Goal: Transaction & Acquisition: Purchase product/service

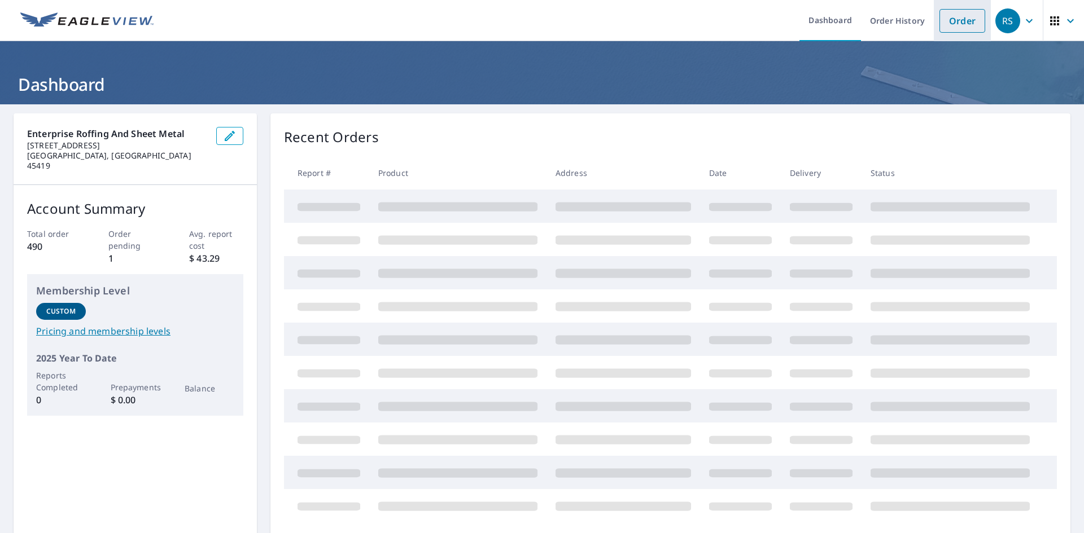
click at [941, 21] on link "Order" at bounding box center [962, 21] width 46 height 24
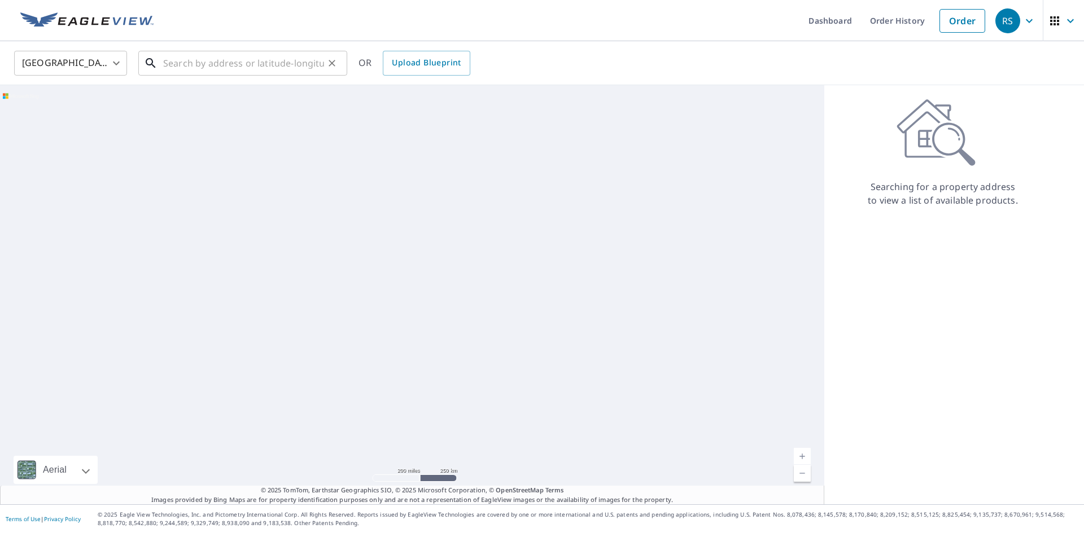
click at [293, 64] on input "text" at bounding box center [243, 63] width 161 height 32
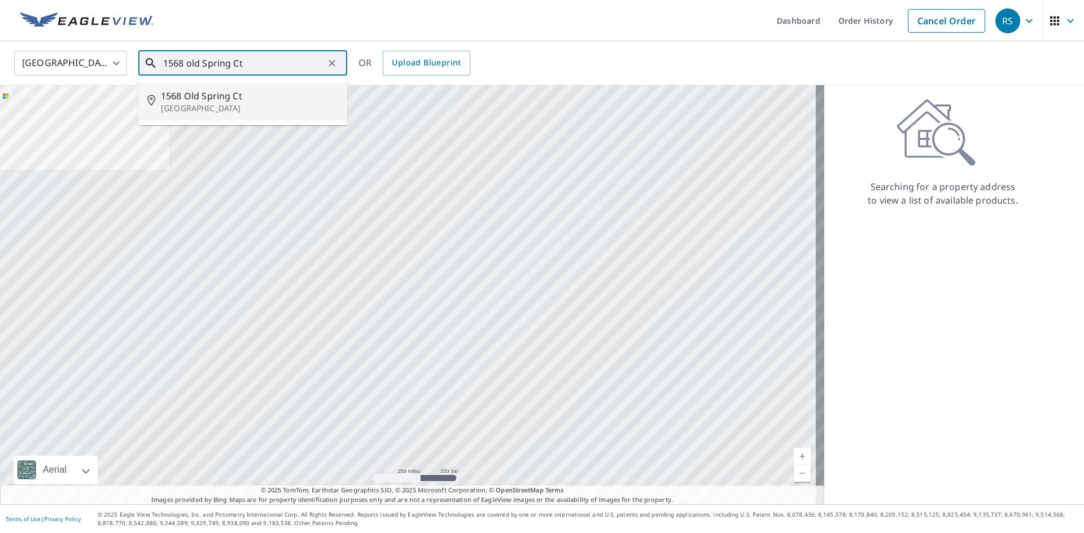
click at [269, 84] on li "1568 [GEOGRAPHIC_DATA]" at bounding box center [242, 101] width 209 height 38
type input "1568 [GEOGRAPHIC_DATA]"
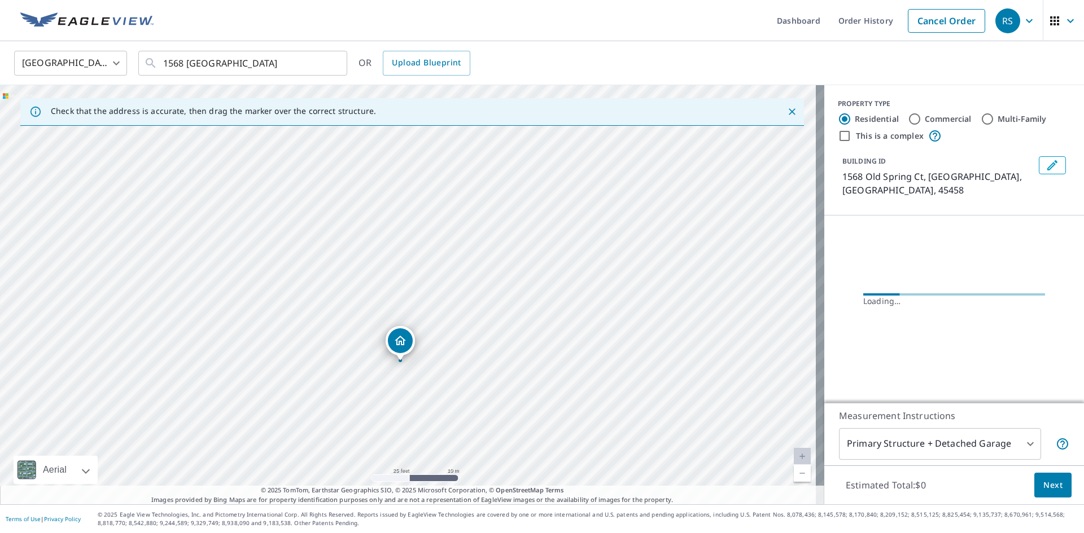
drag, startPoint x: 448, startPoint y: 340, endPoint x: 412, endPoint y: 215, distance: 129.9
click at [412, 215] on div "1568 [GEOGRAPHIC_DATA]" at bounding box center [412, 294] width 824 height 419
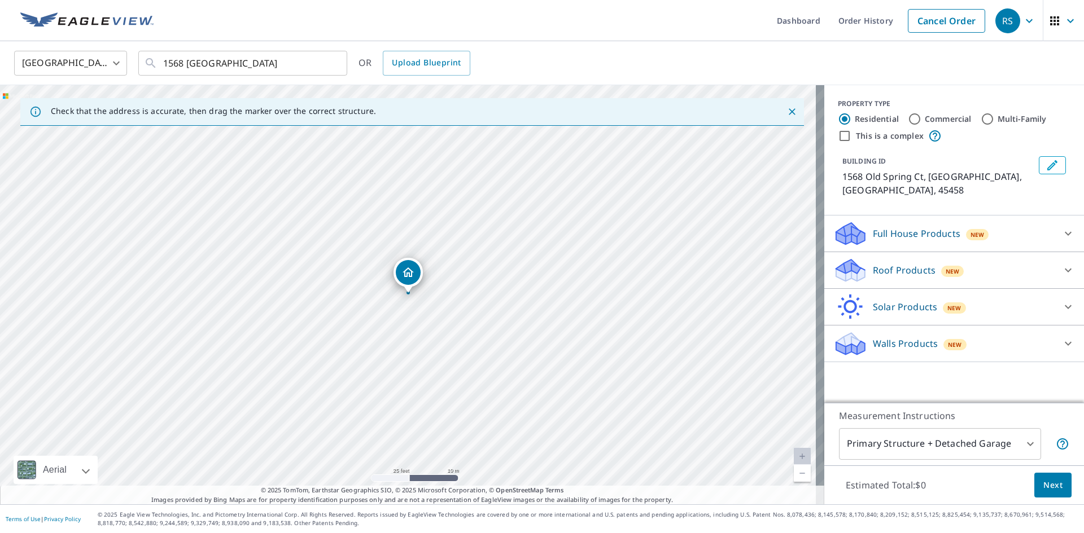
click at [867, 233] on div "Full House Products New" at bounding box center [943, 234] width 221 height 27
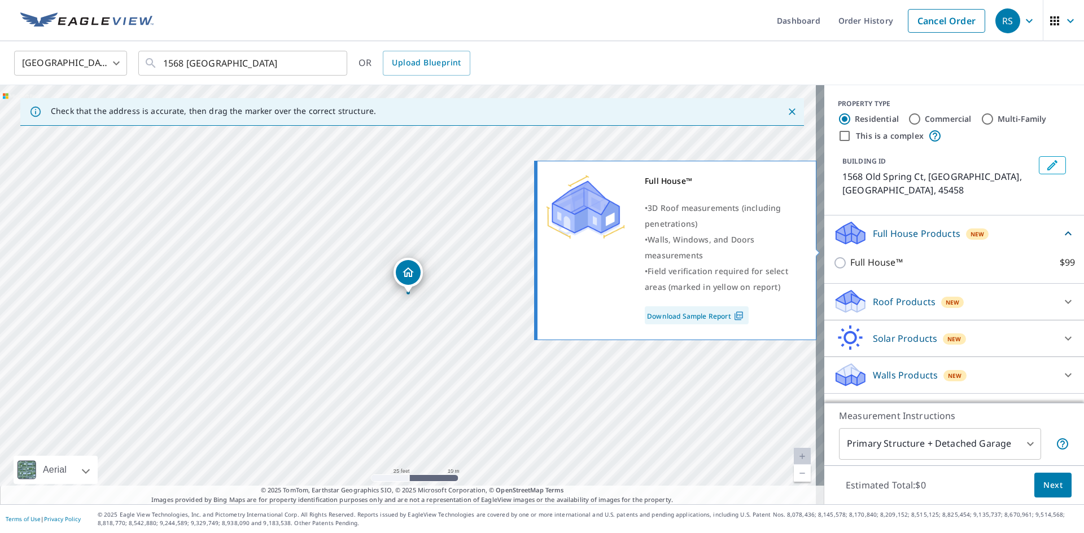
click at [863, 256] on p "Full House™" at bounding box center [876, 263] width 53 height 14
click at [850, 256] on input "Full House™ $99" at bounding box center [841, 263] width 17 height 14
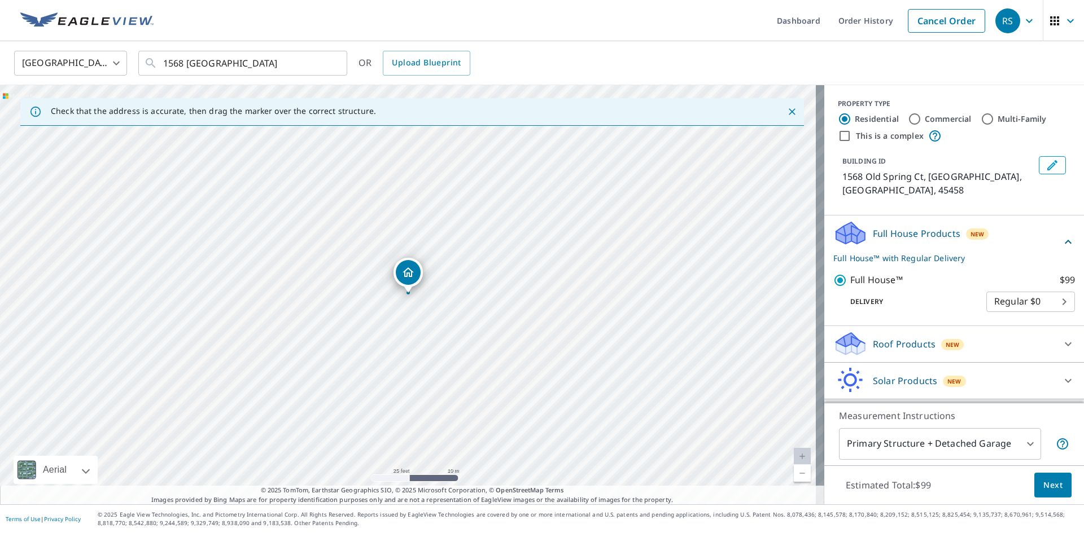
click at [886, 227] on p "Full House Products" at bounding box center [917, 234] width 88 height 14
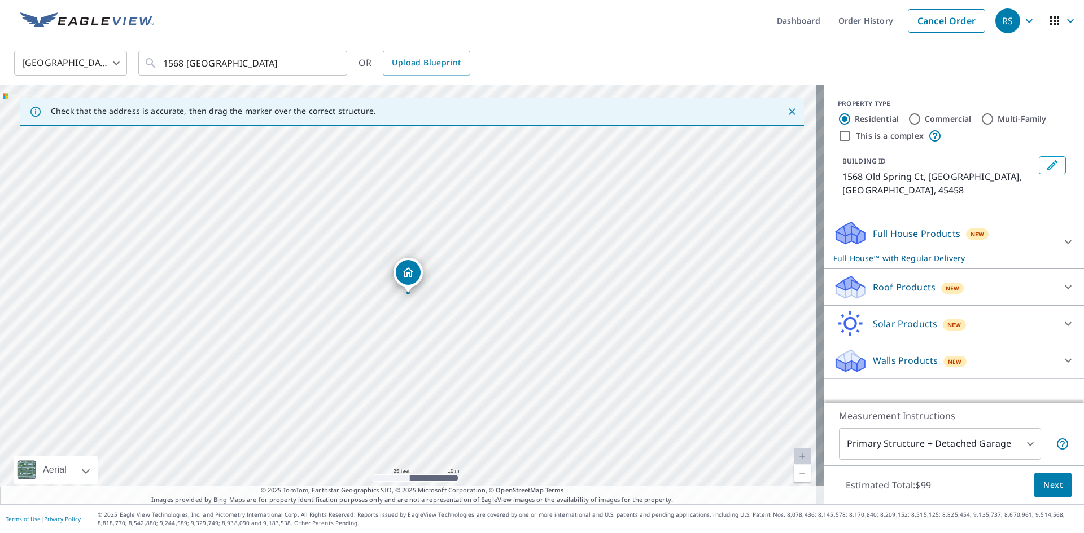
click at [887, 227] on p "Full House Products" at bounding box center [917, 234] width 88 height 14
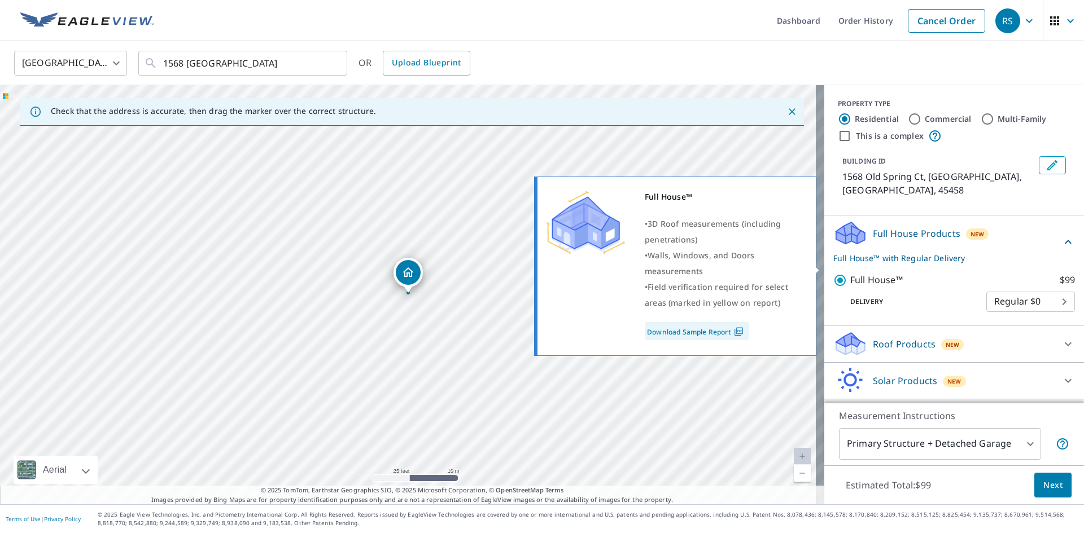
click at [833, 274] on input "Full House™ $99" at bounding box center [841, 281] width 17 height 14
checkbox input "false"
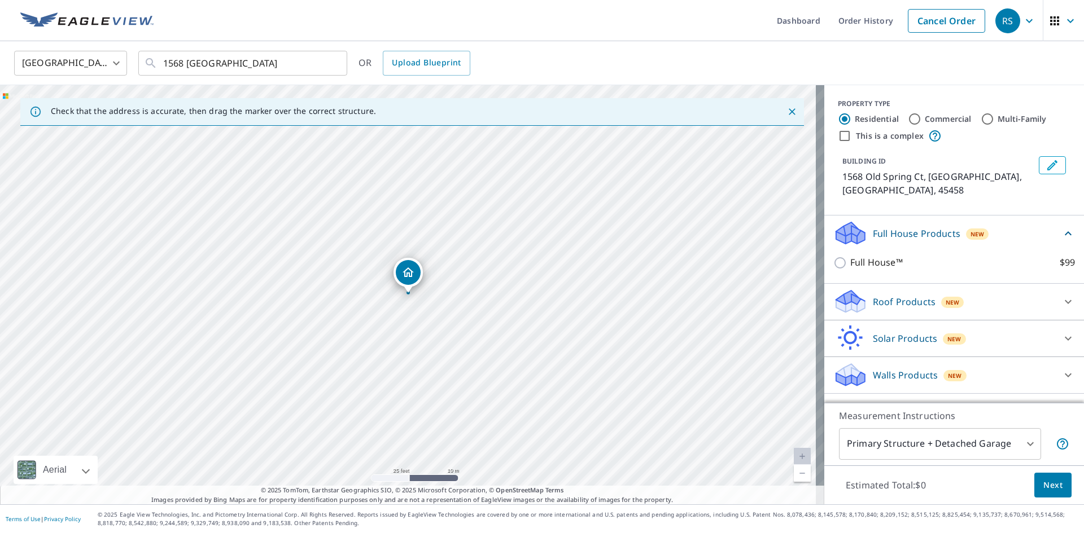
click at [879, 295] on p "Roof Products" at bounding box center [904, 302] width 63 height 14
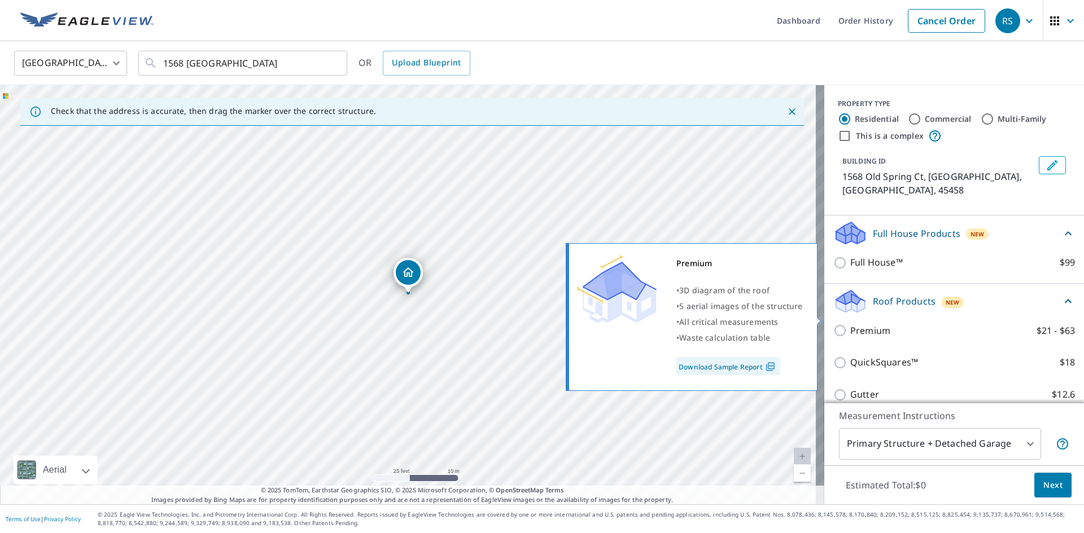
click at [838, 324] on input "Premium $21 - $63" at bounding box center [841, 331] width 17 height 14
checkbox input "true"
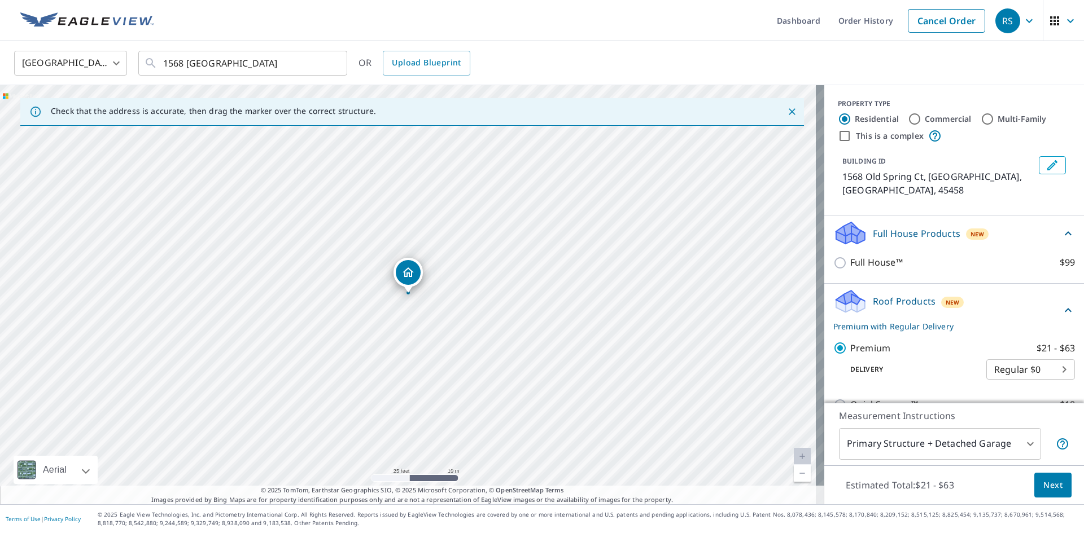
click at [1034, 486] on button "Next" at bounding box center [1052, 485] width 37 height 25
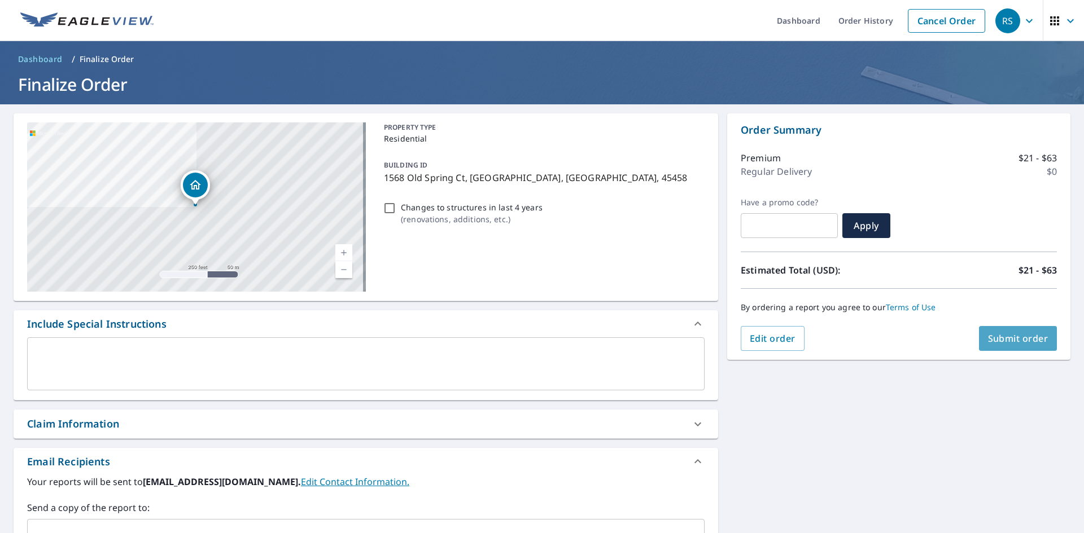
click at [1011, 343] on span "Submit order" at bounding box center [1018, 339] width 60 height 12
